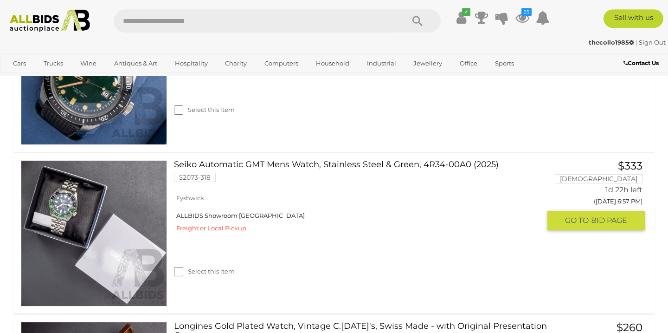
scroll to position [603, 0]
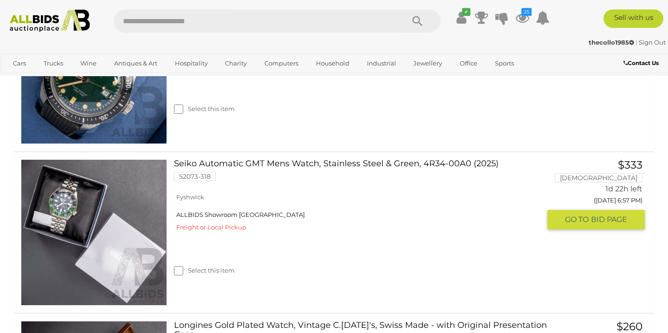
click at [286, 166] on link "Seiko Automatic GMT Mens Watch, Stainless Steel & Green, 4R34-00A0 (2025) 52073…" at bounding box center [361, 173] width 360 height 29
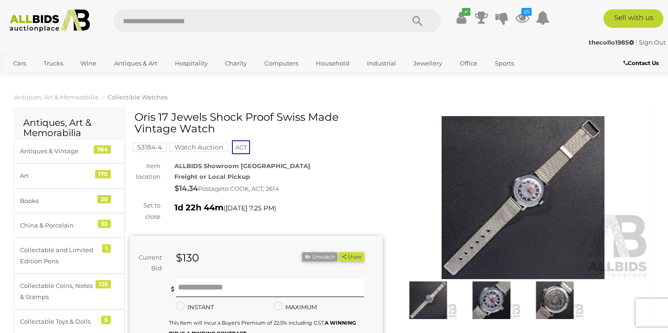
click at [486, 309] on img at bounding box center [491, 300] width 58 height 38
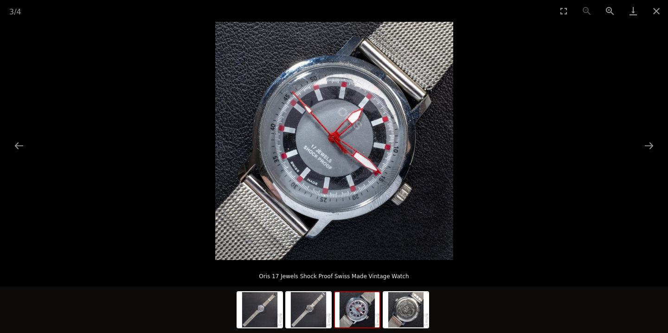
click at [347, 155] on img at bounding box center [334, 141] width 238 height 238
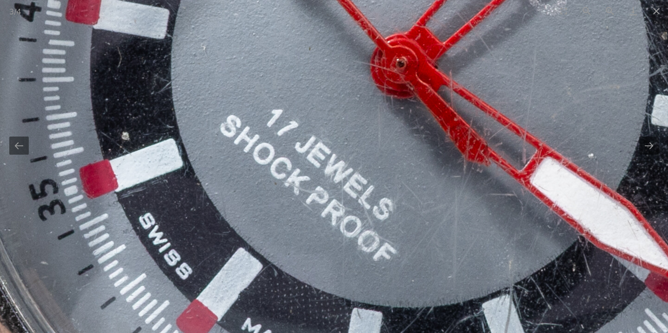
drag, startPoint x: 406, startPoint y: 84, endPoint x: 551, endPoint y: 37, distance: 151.8
click at [551, 37] on img at bounding box center [408, 86] width 1471 height 1471
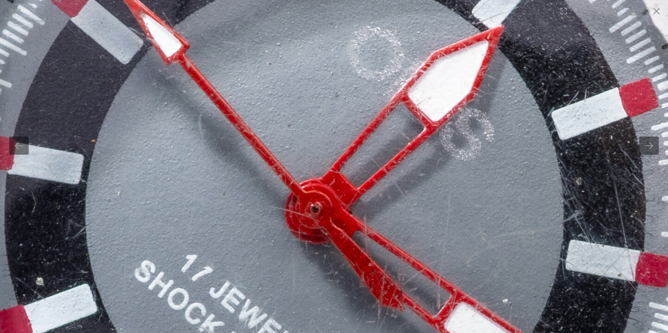
drag, startPoint x: 421, startPoint y: 183, endPoint x: 330, endPoint y: 330, distance: 173.5
click at [330, 330] on img at bounding box center [323, 231] width 1471 height 1471
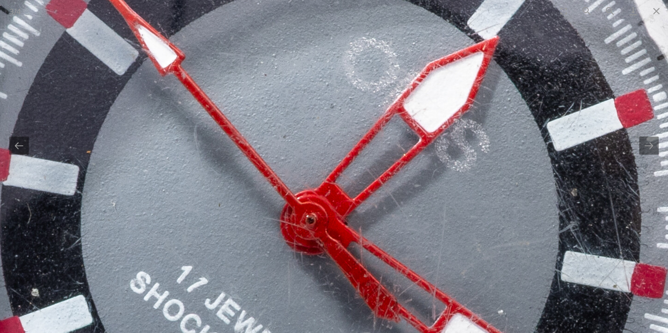
click at [360, 252] on img at bounding box center [318, 242] width 1471 height 1471
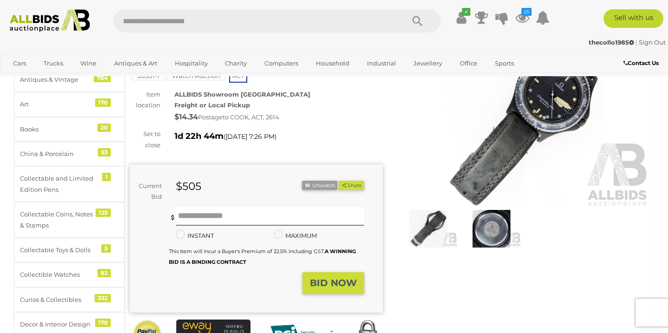
scroll to position [74, 0]
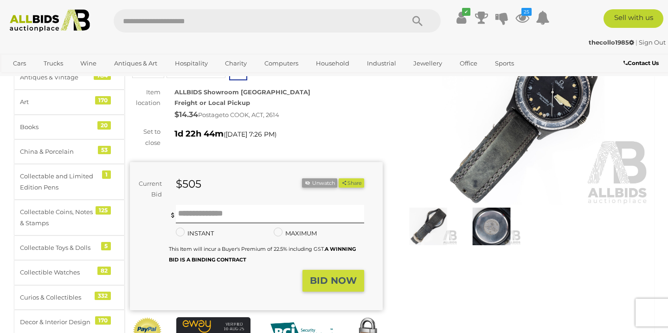
click at [496, 242] on img at bounding box center [491, 226] width 58 height 38
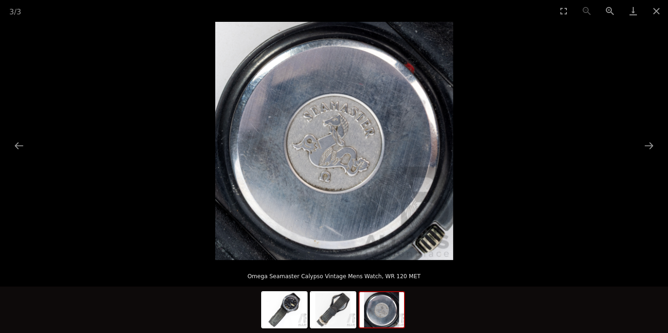
click at [363, 181] on img at bounding box center [334, 141] width 238 height 238
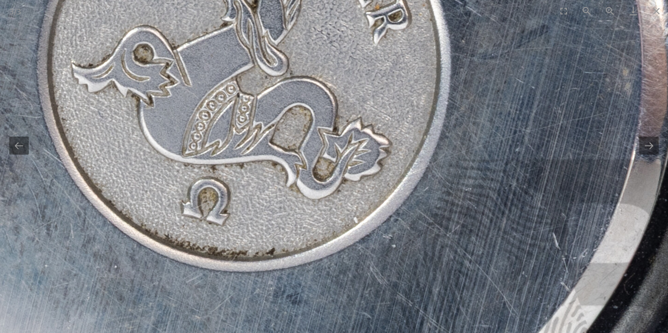
click at [363, 181] on img at bounding box center [244, 54] width 977 height 977
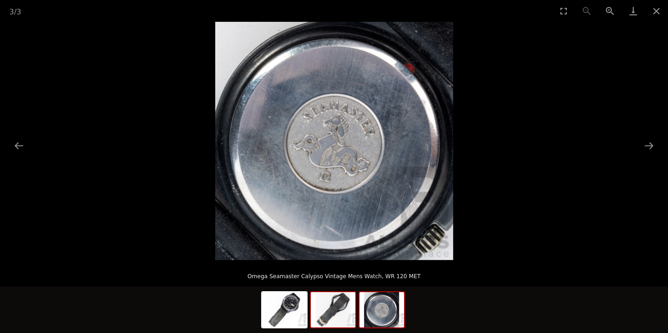
click at [330, 312] on img at bounding box center [333, 309] width 45 height 35
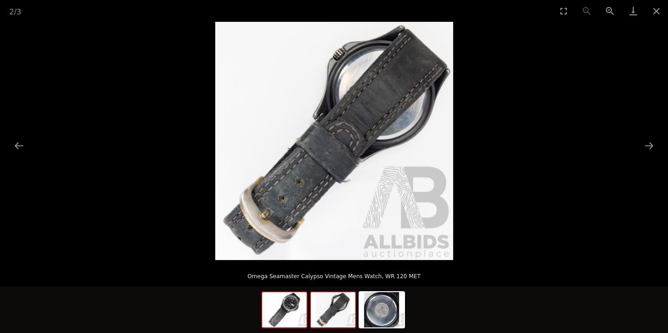
click at [289, 309] on img at bounding box center [284, 309] width 45 height 35
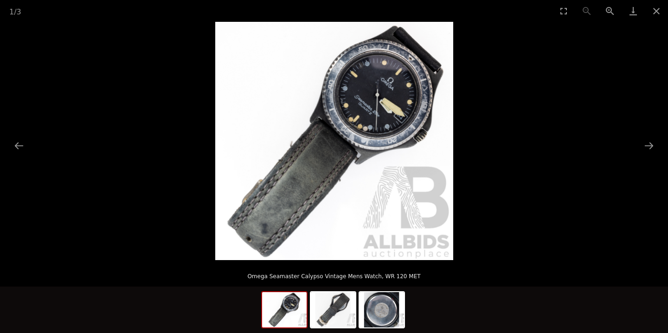
click at [347, 104] on img at bounding box center [334, 141] width 238 height 238
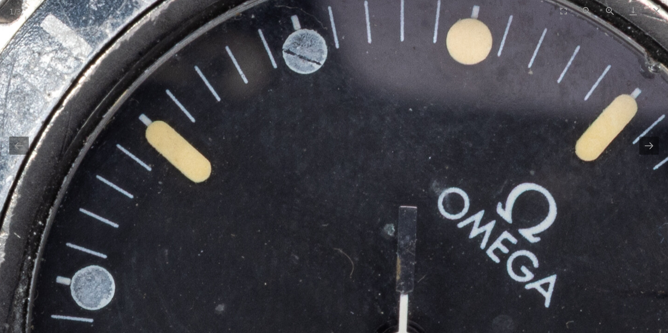
drag, startPoint x: 448, startPoint y: 89, endPoint x: 210, endPoint y: 314, distance: 327.5
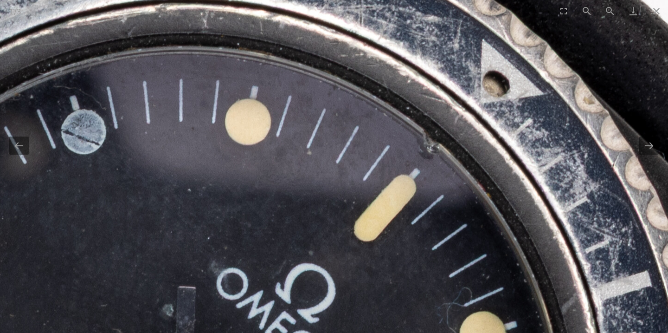
drag, startPoint x: 423, startPoint y: 237, endPoint x: 244, endPoint y: 279, distance: 183.5
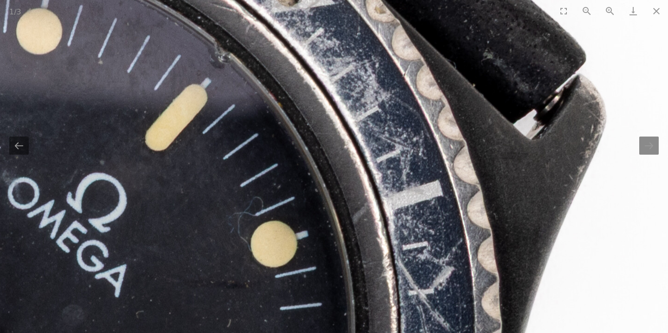
drag, startPoint x: 417, startPoint y: 186, endPoint x: 285, endPoint y: 47, distance: 192.0
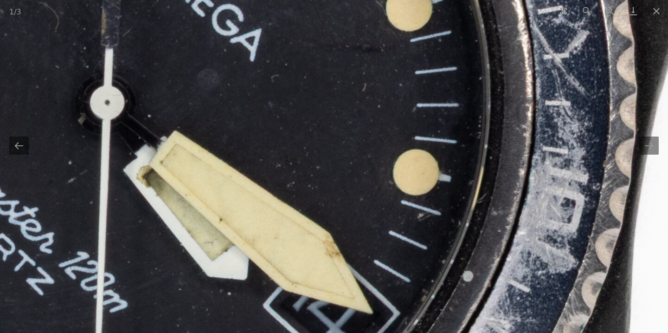
drag, startPoint x: 294, startPoint y: 238, endPoint x: 450, endPoint y: -1, distance: 284.6
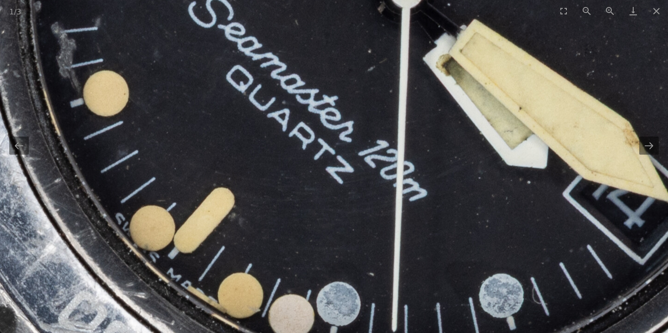
drag, startPoint x: 265, startPoint y: 198, endPoint x: 504, endPoint y: 193, distance: 238.5
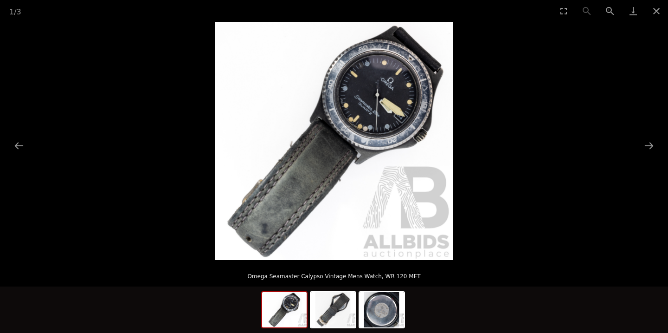
click at [385, 108] on img at bounding box center [334, 141] width 238 height 238
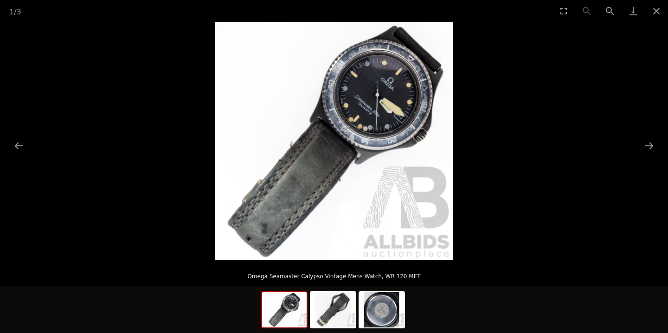
click at [385, 108] on img at bounding box center [334, 141] width 238 height 238
click at [371, 323] on img at bounding box center [382, 309] width 45 height 35
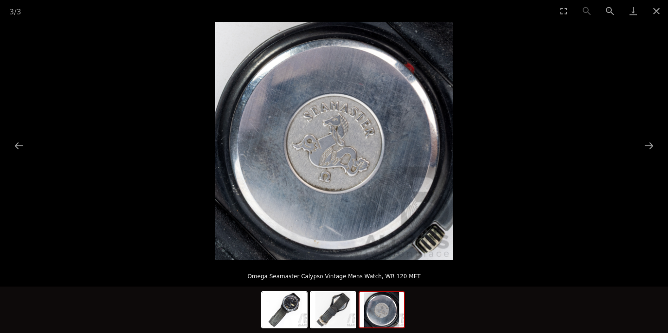
click at [328, 194] on img at bounding box center [334, 141] width 238 height 238
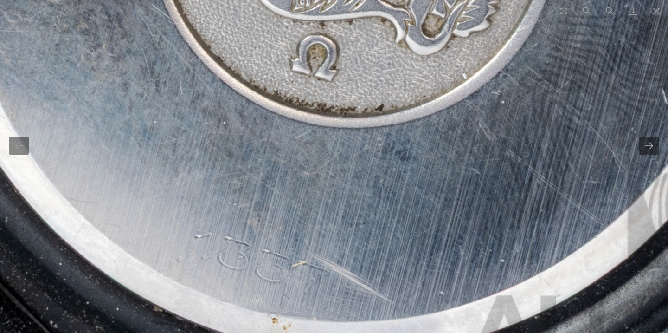
drag, startPoint x: 328, startPoint y: 194, endPoint x: 329, endPoint y: 87, distance: 107.2
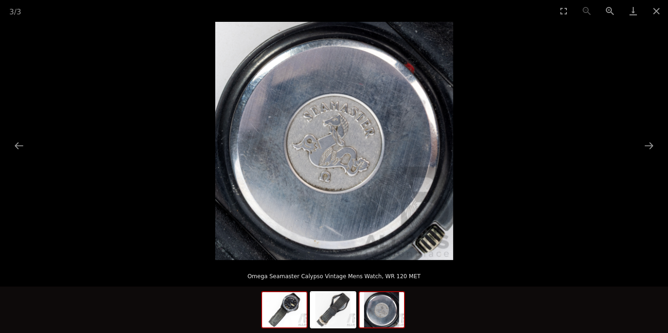
click at [292, 304] on img at bounding box center [284, 309] width 45 height 35
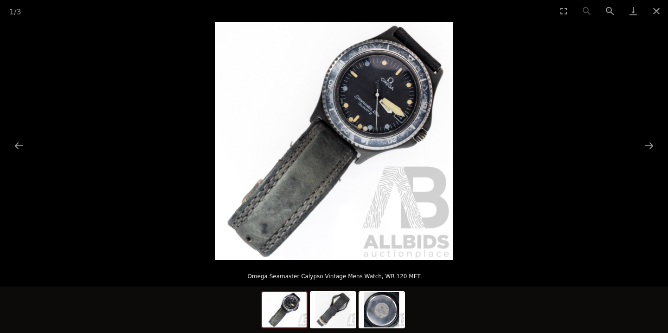
click at [408, 86] on img at bounding box center [334, 141] width 238 height 238
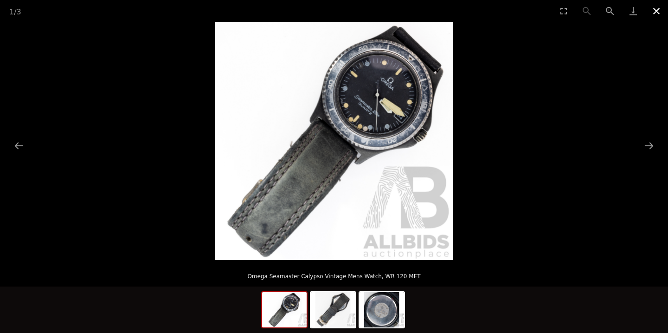
click at [657, 10] on button "Close gallery" at bounding box center [656, 11] width 23 height 22
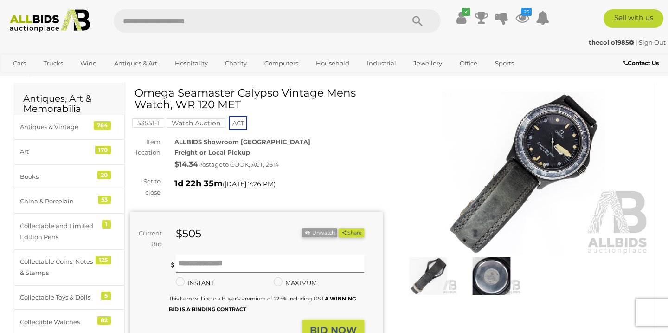
scroll to position [1, 0]
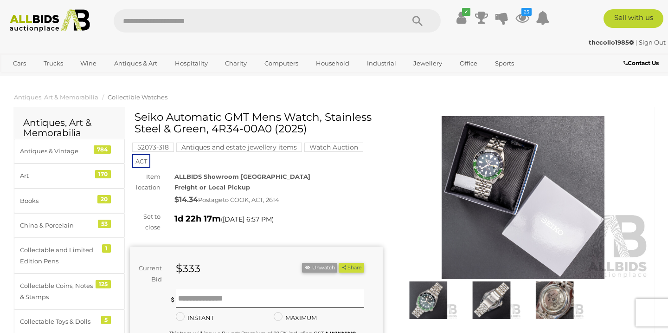
drag, startPoint x: 271, startPoint y: 131, endPoint x: 215, endPoint y: 128, distance: 56.7
click at [215, 128] on h1 "Seiko Automatic GMT Mens Watch, Stainless Steel & Green, 4R34-00A0 (2025)" at bounding box center [258, 123] width 246 height 24
copy h1 "4R34-00A0"
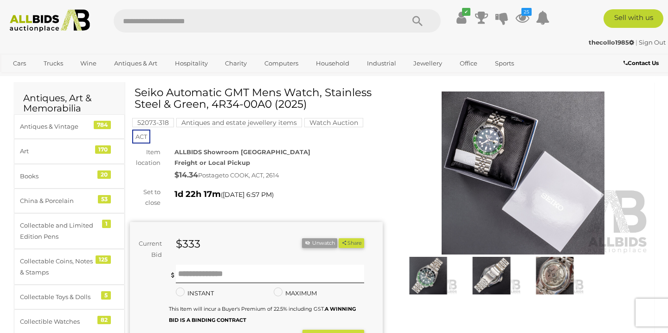
scroll to position [22, 0]
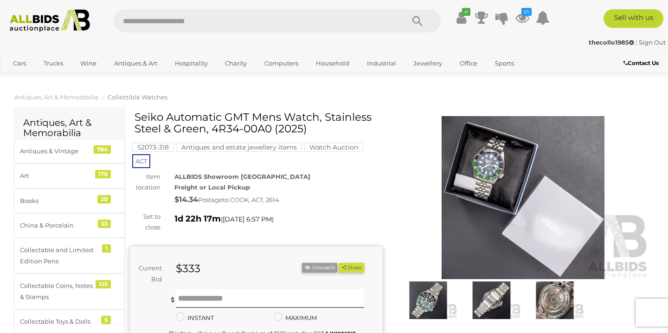
scroll to position [22, 0]
